Goal: Use online tool/utility: Use online tool/utility

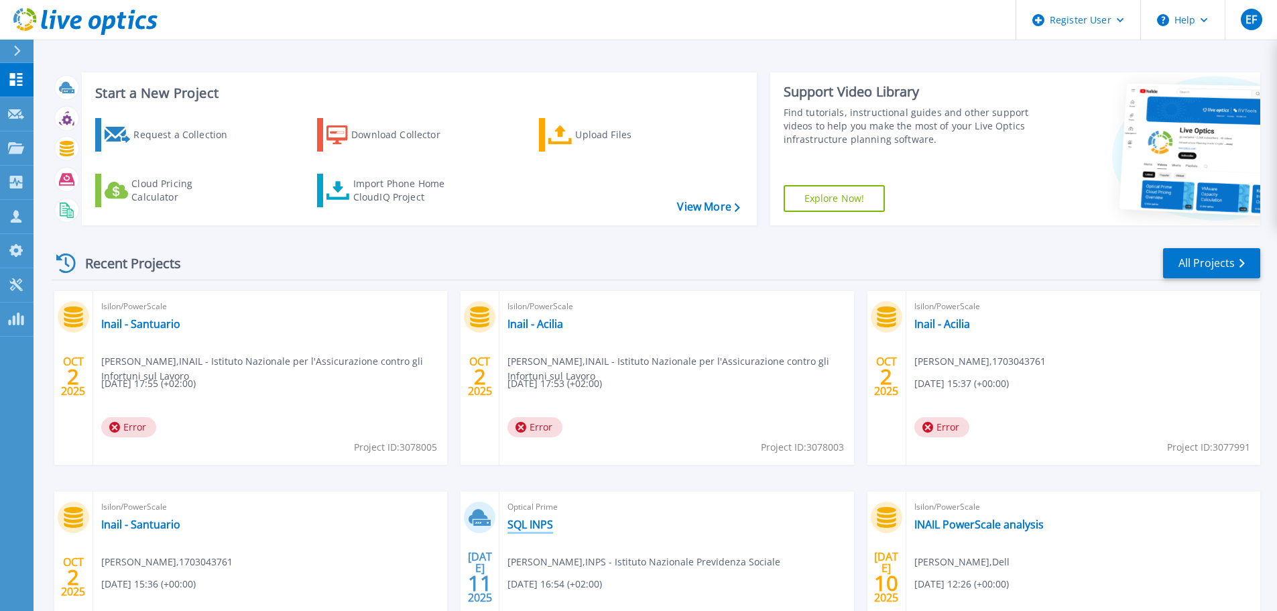
click at [546, 524] on link "SQL INPS" at bounding box center [530, 524] width 46 height 13
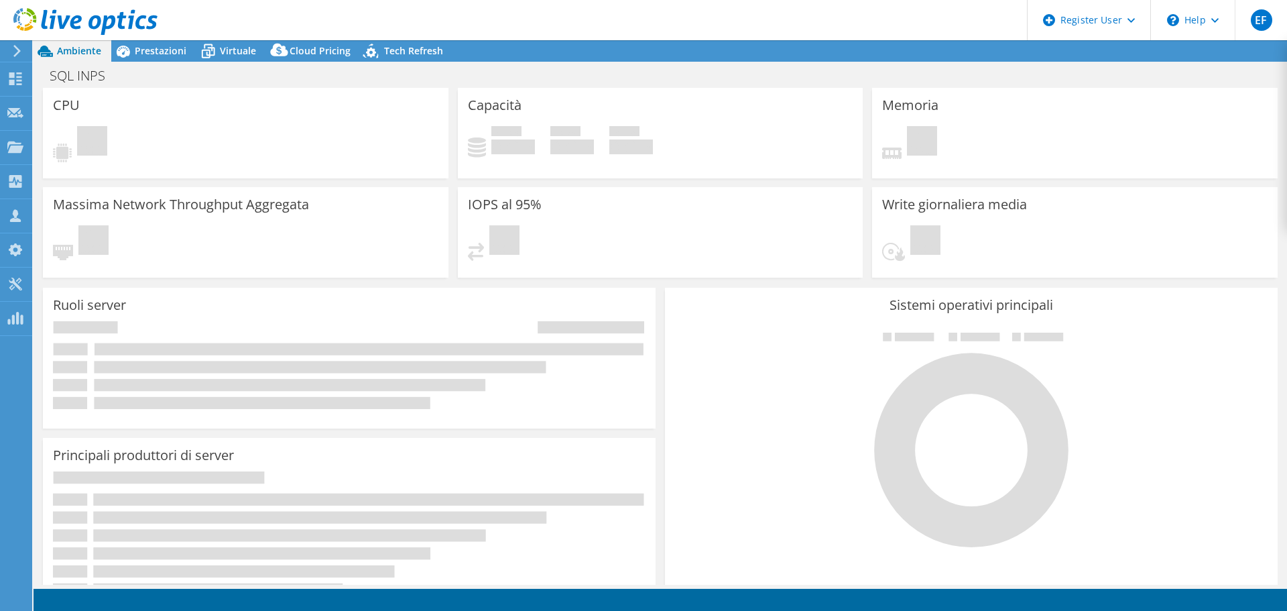
select select "USD"
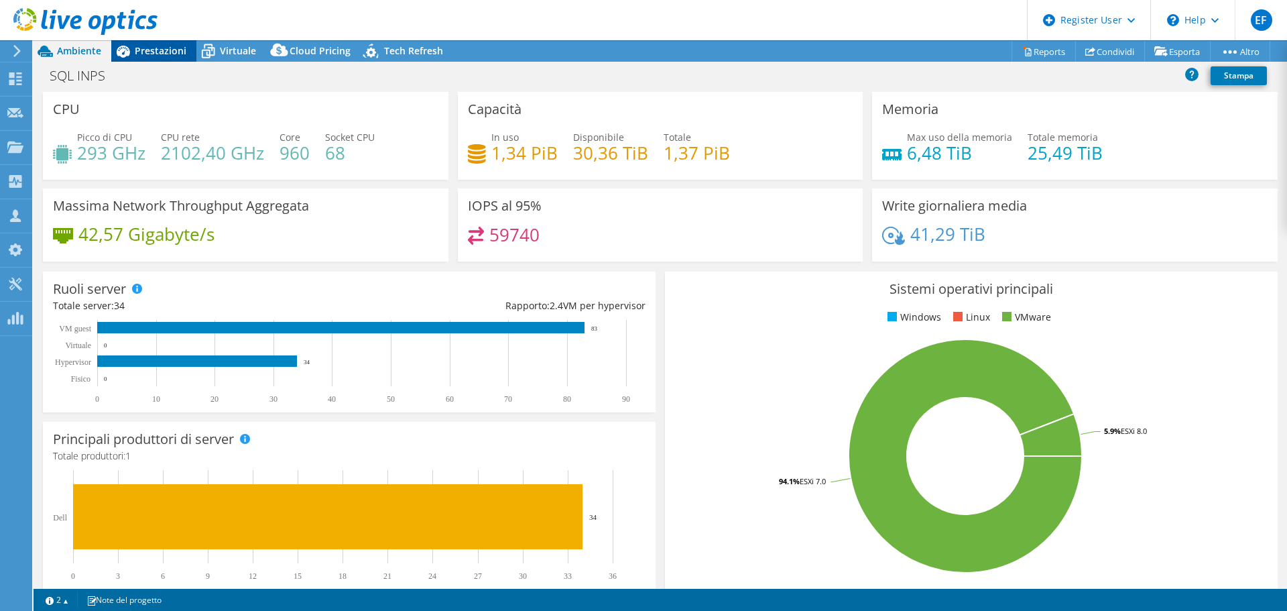
click at [154, 50] on span "Prestazioni" at bounding box center [161, 50] width 52 height 13
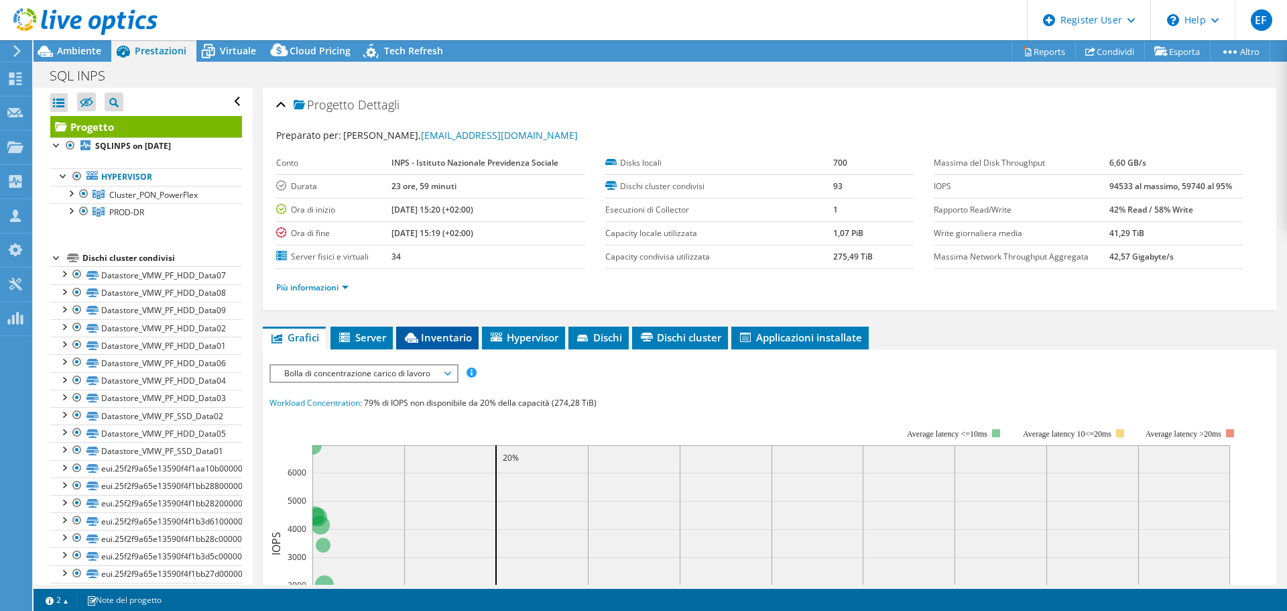
click at [435, 343] on span "Inventario" at bounding box center [437, 336] width 69 height 13
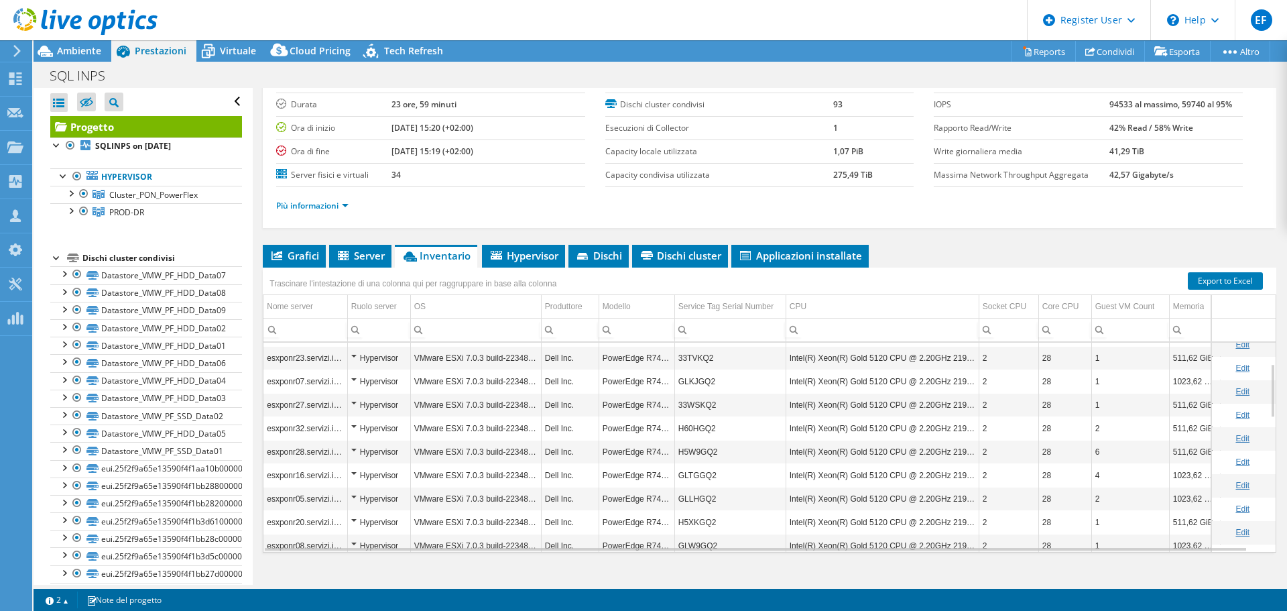
scroll to position [101, 0]
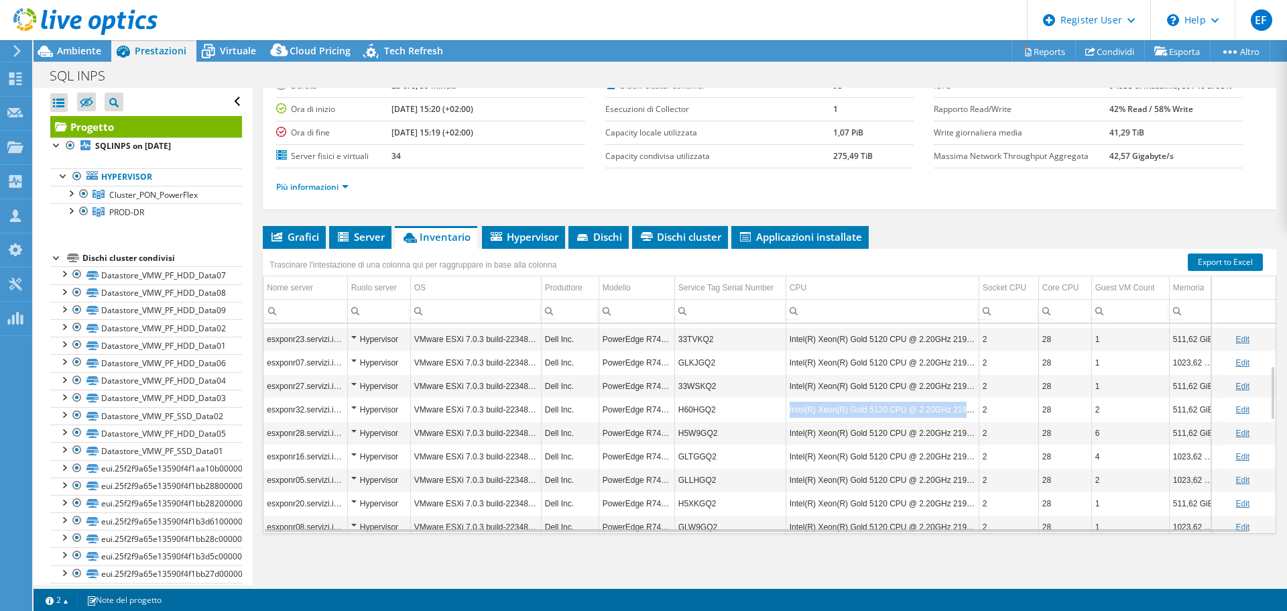
drag, startPoint x: 788, startPoint y: 412, endPoint x: 973, endPoint y: 414, distance: 185.0
click at [973, 414] on td "Intel(R) Xeon(R) Gold 5120 CPU @ 2.20GHz 219 GHz" at bounding box center [882, 409] width 193 height 23
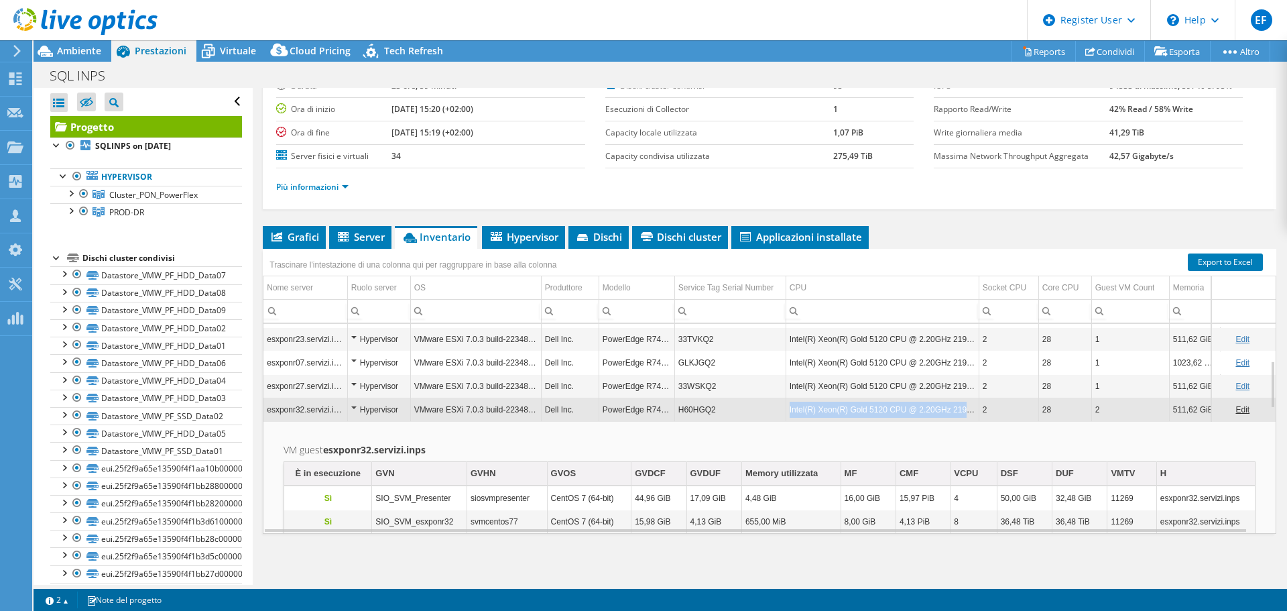
copy td "Intel(R) Xeon(R) Gold 5120 CPU @ 2.20GHz 219 GHz"
drag, startPoint x: 790, startPoint y: 412, endPoint x: 976, endPoint y: 412, distance: 185.7
click at [976, 412] on td "Intel(R) Xeon(R) Gold 5120 CPU @ 2.20GHz 219 GHz" at bounding box center [882, 409] width 193 height 23
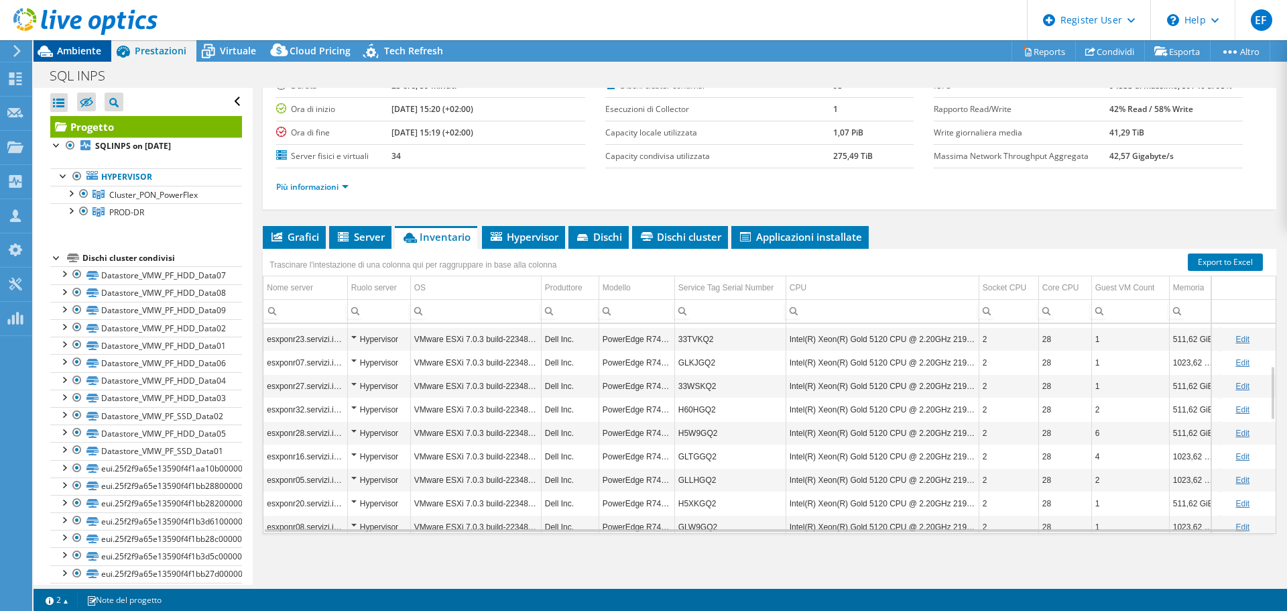
click at [92, 52] on span "Ambiente" at bounding box center [79, 50] width 44 height 13
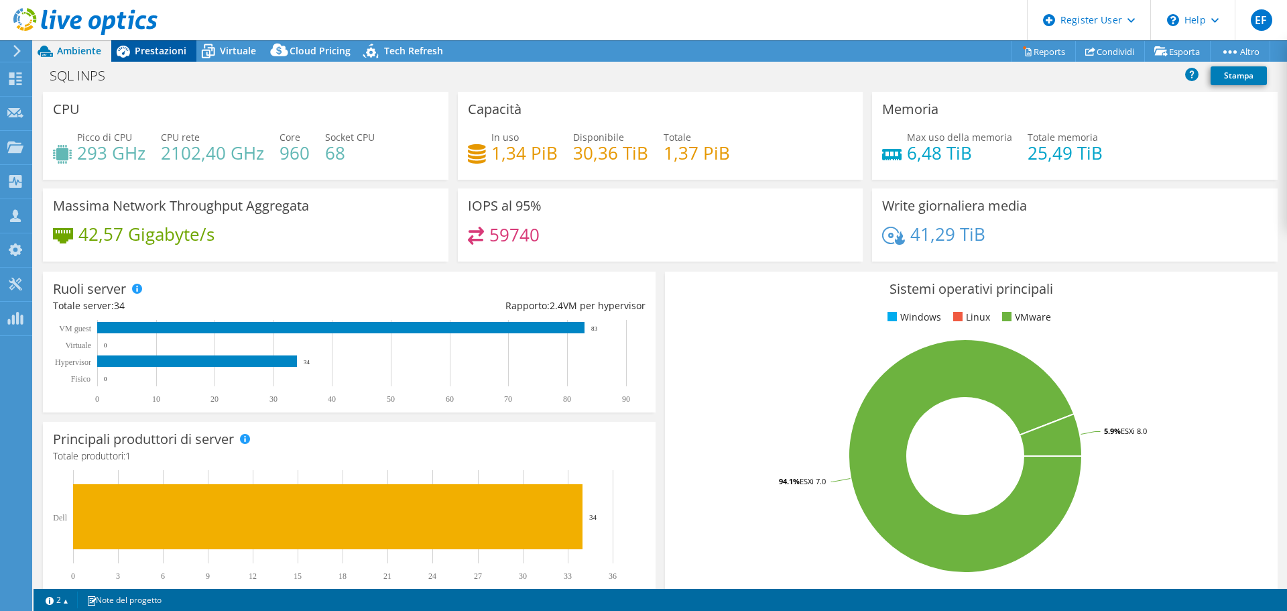
click at [169, 56] on span "Prestazioni" at bounding box center [161, 50] width 52 height 13
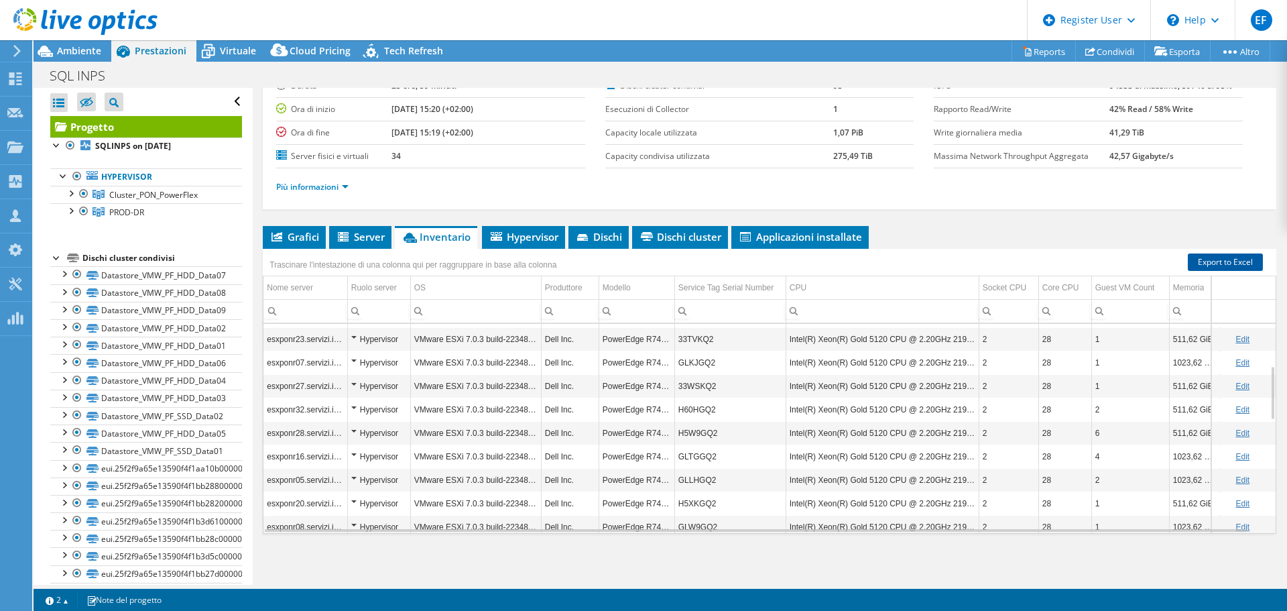
click at [1213, 264] on link "Export to Excel" at bounding box center [1225, 261] width 75 height 17
click at [15, 287] on icon at bounding box center [15, 284] width 16 height 13
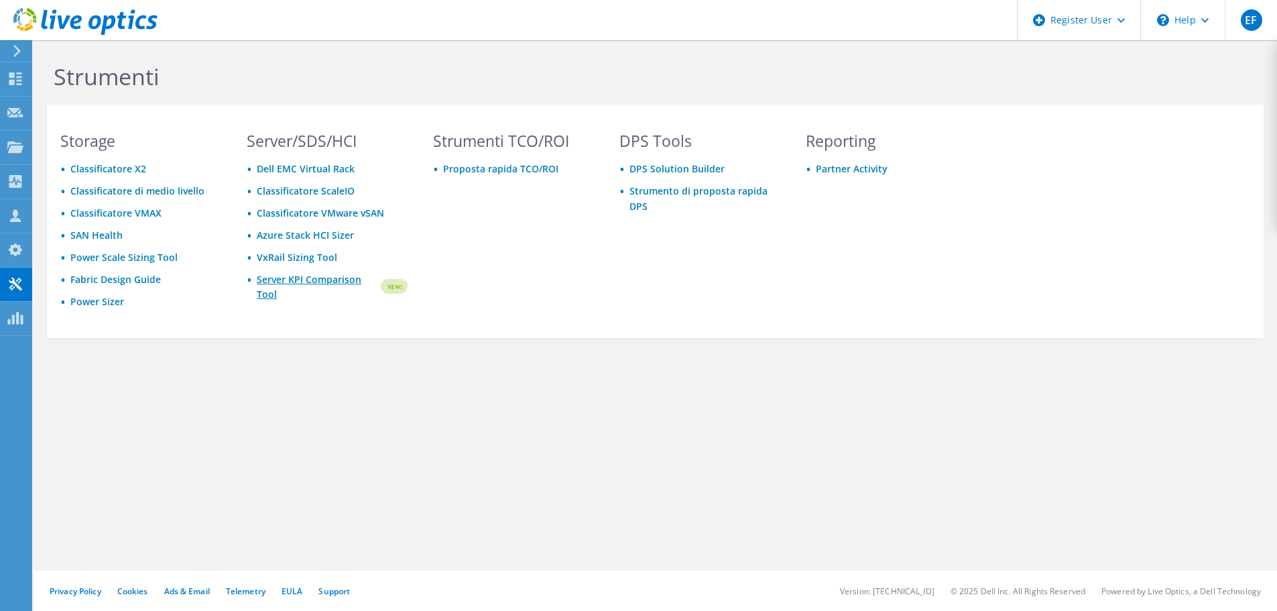
click at [300, 284] on link "Server KPI Comparison Tool" at bounding box center [318, 286] width 122 height 29
click at [67, 81] on div "Dashboard" at bounding box center [63, 79] width 63 height 34
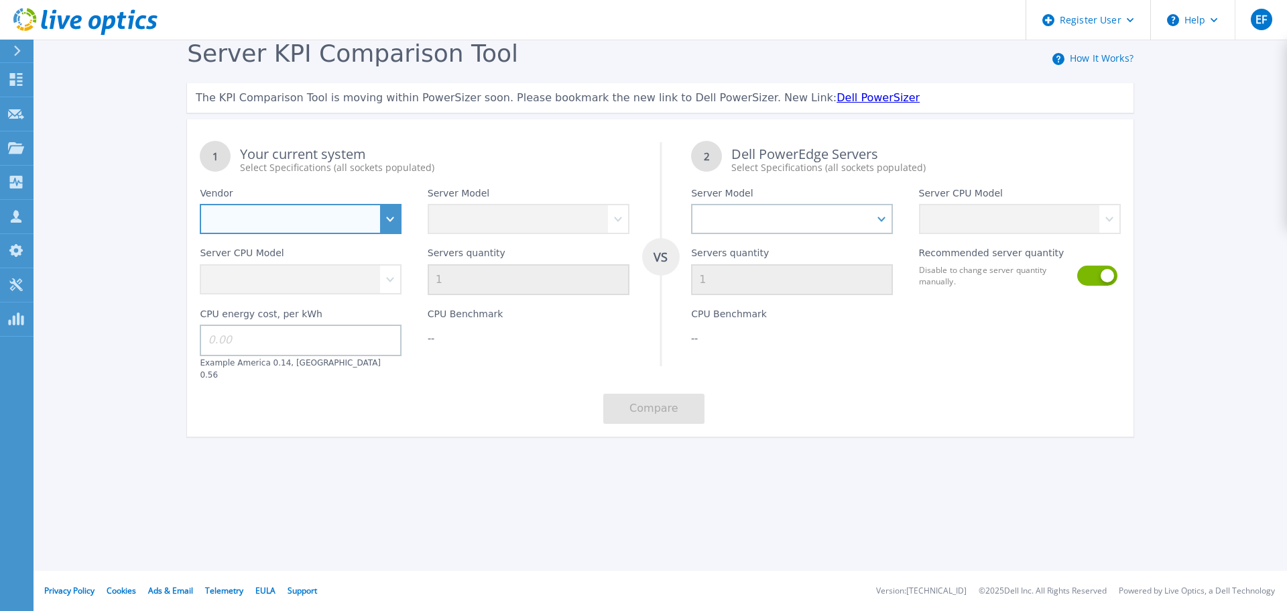
click at [392, 230] on select "Dell HPE Lenovo Supermicro" at bounding box center [301, 219] width 202 height 30
select select "Dell"
click at [200, 204] on select "Dell HPE Lenovo Supermicro" at bounding box center [301, 219] width 202 height 30
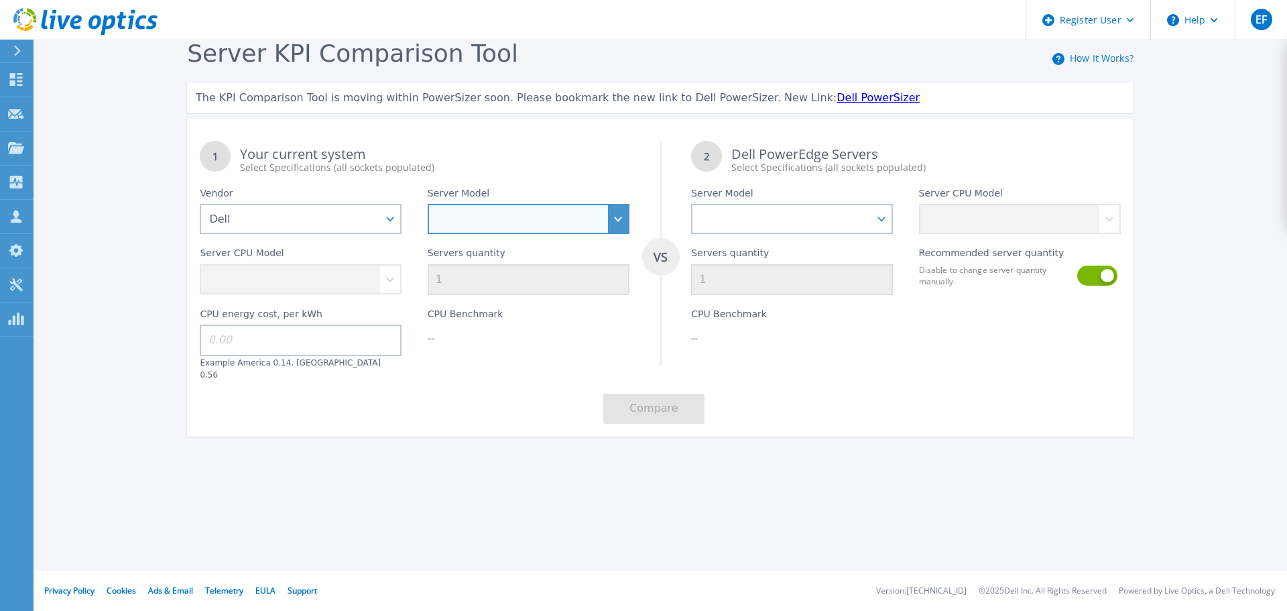
click at [499, 229] on select "PowerEdge C6520 PowerEdge C6525 PowerEdge HS5610 PowerEdge HS5620 PowerEdge R24…" at bounding box center [529, 219] width 202 height 30
select select "PowerEdge R740xd"
click at [428, 204] on select "PowerEdge C6520 PowerEdge C6525 PowerEdge HS5610 PowerEdge HS5620 PowerEdge R24…" at bounding box center [529, 219] width 202 height 30
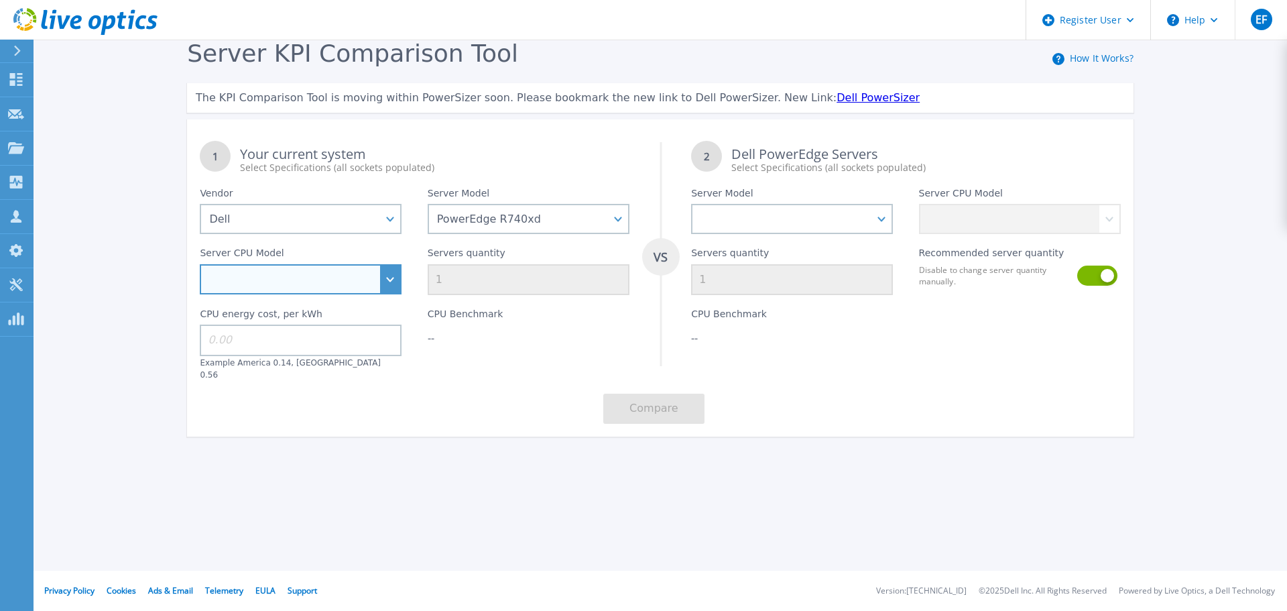
click at [391, 283] on select "Intel Xeon Bronze 3104 1.7GHz Intel Xeon Bronze 3106 1.7GHz Intel Xeon Bronze 3…" at bounding box center [301, 279] width 202 height 30
select select "334159"
click at [200, 265] on select "Intel Xeon Bronze 3104 1.7GHz Intel Xeon Bronze 3106 1.7GHz Intel Xeon Bronze 3…" at bounding box center [301, 279] width 202 height 30
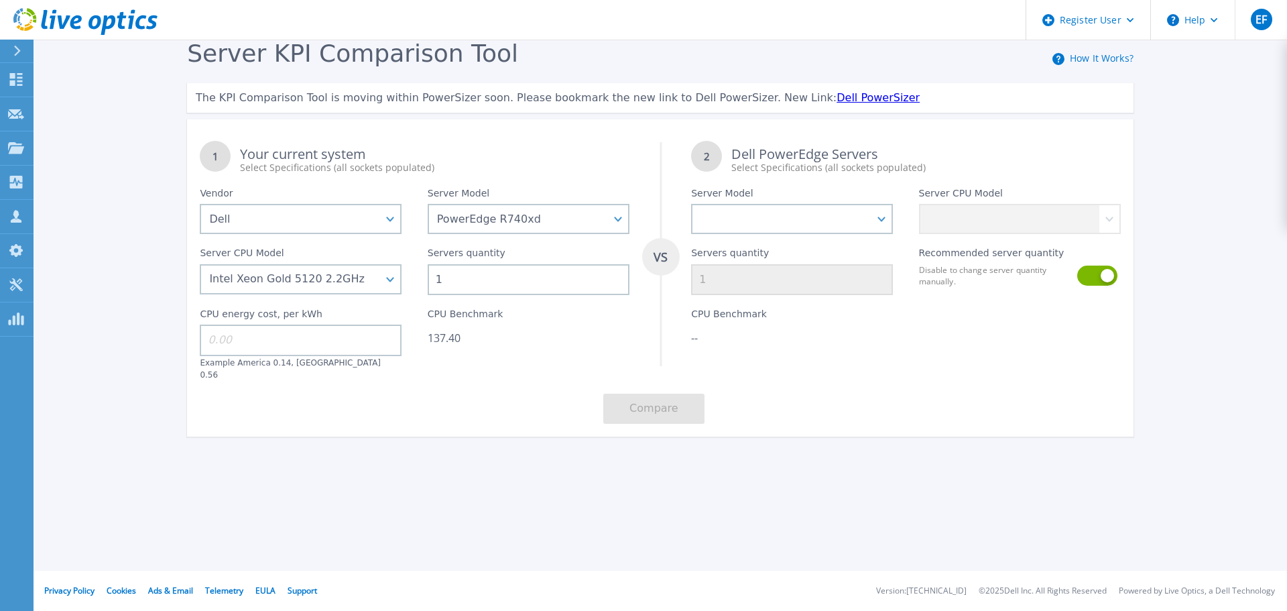
drag, startPoint x: 455, startPoint y: 284, endPoint x: 432, endPoint y: 281, distance: 22.9
click at [432, 281] on input "1" at bounding box center [529, 279] width 202 height 31
type input "32"
click at [513, 383] on div "1 Your current system Select Specifications (all sockets populated) VS 2 Dell P…" at bounding box center [660, 282] width 947 height 308
click at [719, 227] on select "PowerEdge C6520 PowerEdge C6525 PowerEdge HS5610 PowerEdge HS5620 PowerEdge R24…" at bounding box center [792, 219] width 202 height 30
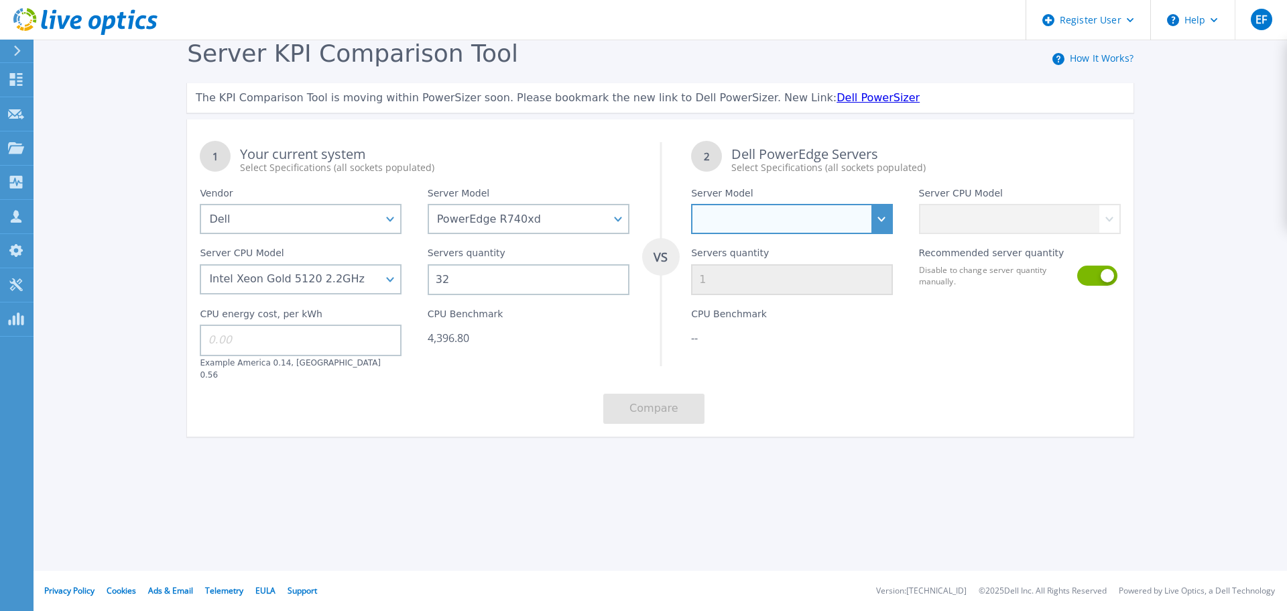
select select "PowerEdge R7625"
click at [691, 204] on select "PowerEdge C6520 PowerEdge C6525 PowerEdge HS5610 PowerEdge HS5620 PowerEdge R24…" at bounding box center [792, 219] width 202 height 30
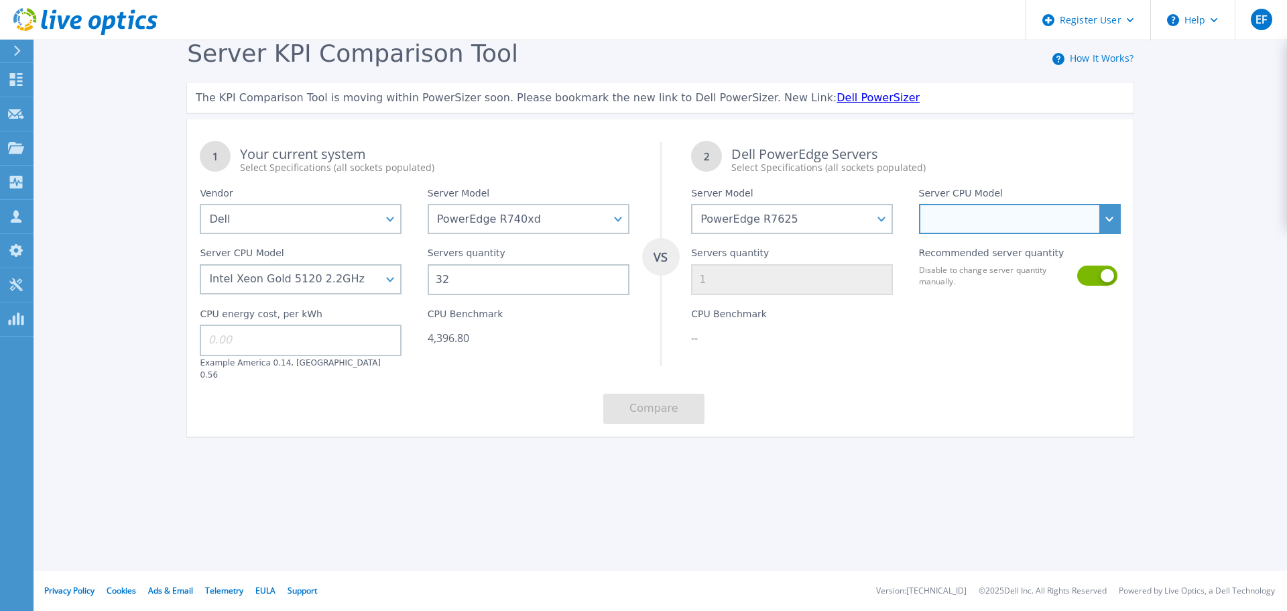
click at [943, 229] on select "AMD EPYC 9124 3GHz AMD EPYC 9174F 4.1GHz AMD EPYC 9224 2.5GHz AMD EPYC 9334 2.7…" at bounding box center [1020, 219] width 202 height 30
select select "335226"
click at [919, 204] on select "AMD EPYC 9124 3GHz AMD EPYC 9174F 4.1GHz AMD EPYC 9224 2.5GHz AMD EPYC 9334 2.7…" at bounding box center [1020, 219] width 202 height 30
click at [1107, 274] on button at bounding box center [1096, 275] width 38 height 20
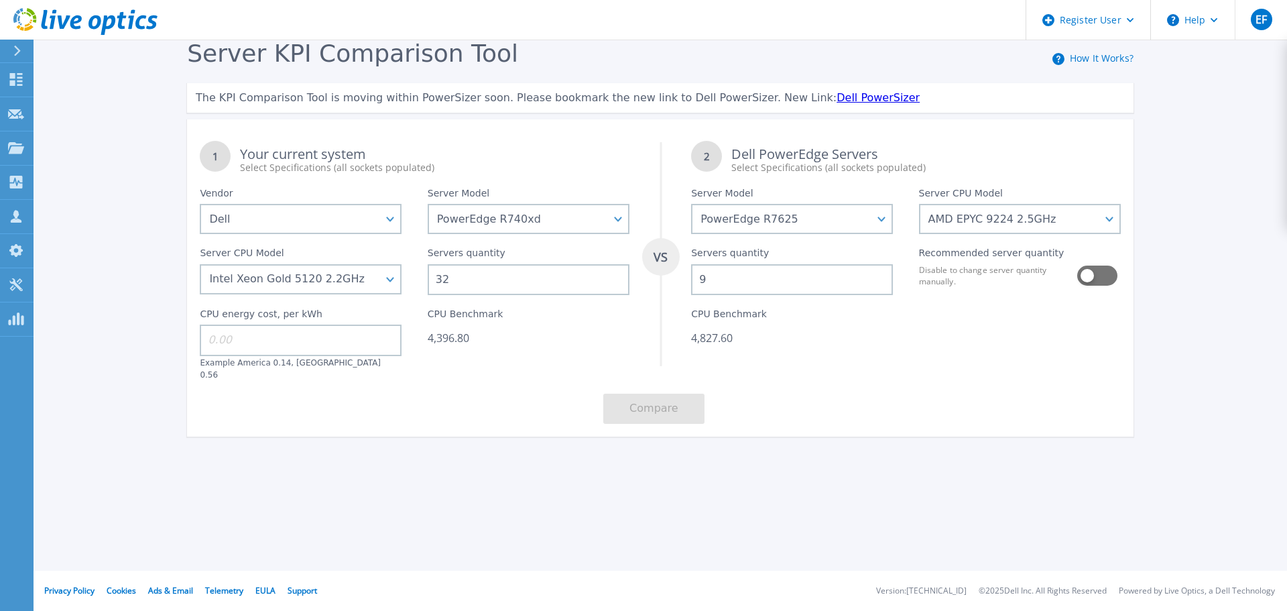
drag, startPoint x: 713, startPoint y: 279, endPoint x: 696, endPoint y: 279, distance: 16.8
click at [696, 279] on input "9" at bounding box center [792, 279] width 202 height 31
type input "12"
click at [850, 371] on div "1 Your current system Select Specifications (all sockets populated) VS 2 Dell P…" at bounding box center [660, 282] width 947 height 308
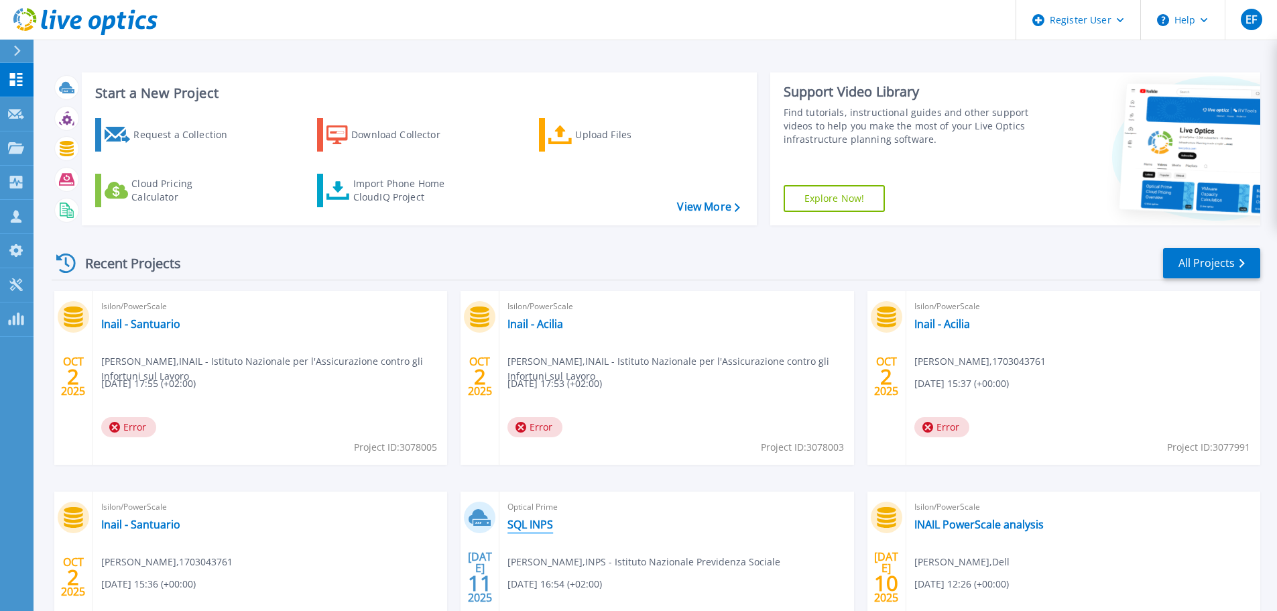
click at [532, 528] on link "SQL INPS" at bounding box center [530, 524] width 46 height 13
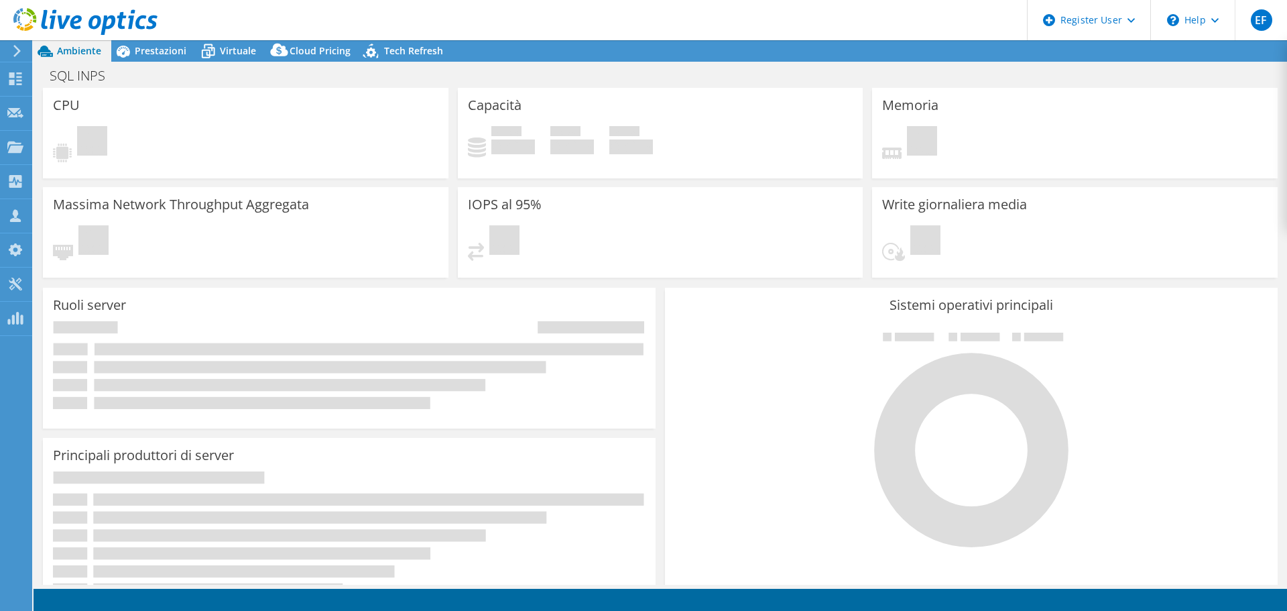
select select "USD"
